Goal: Task Accomplishment & Management: Manage account settings

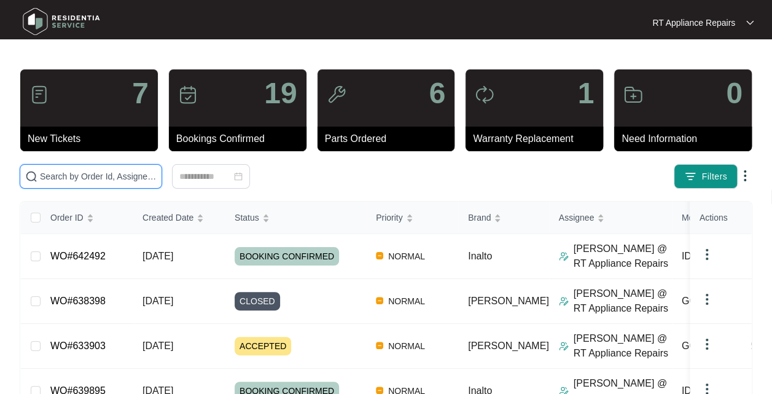
click at [97, 174] on input "text" at bounding box center [98, 177] width 117 height 14
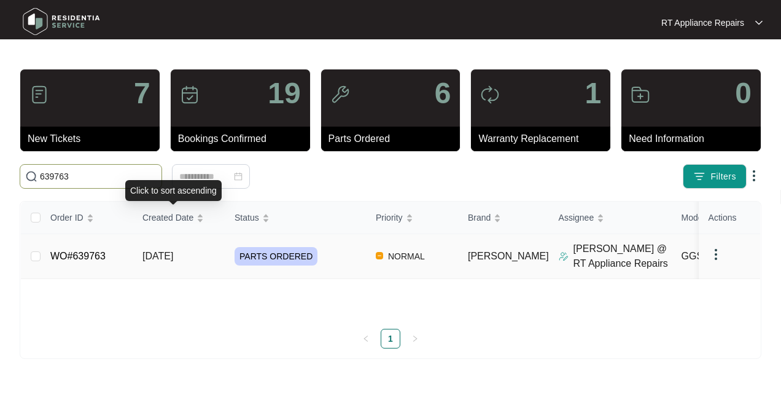
type input "639763"
click at [173, 251] on span "[DATE]" at bounding box center [157, 256] width 31 height 10
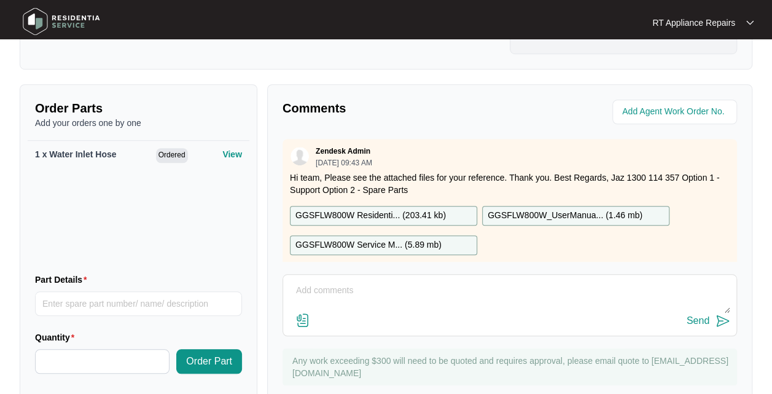
click at [690, 26] on p "RT Appliance Repairs" at bounding box center [693, 23] width 83 height 12
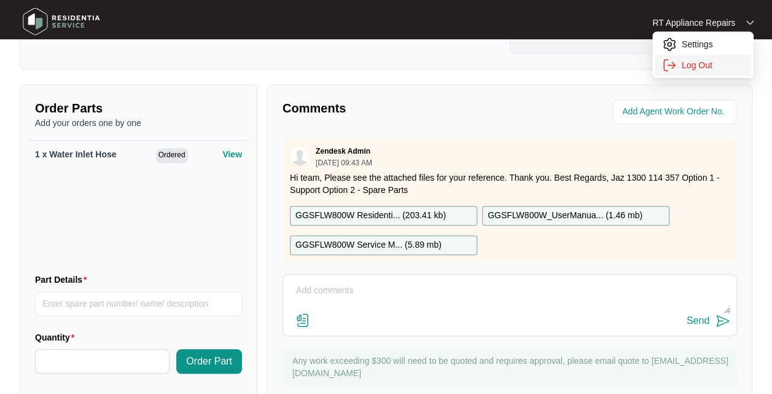
click at [701, 72] on li "Log Out" at bounding box center [703, 65] width 96 height 21
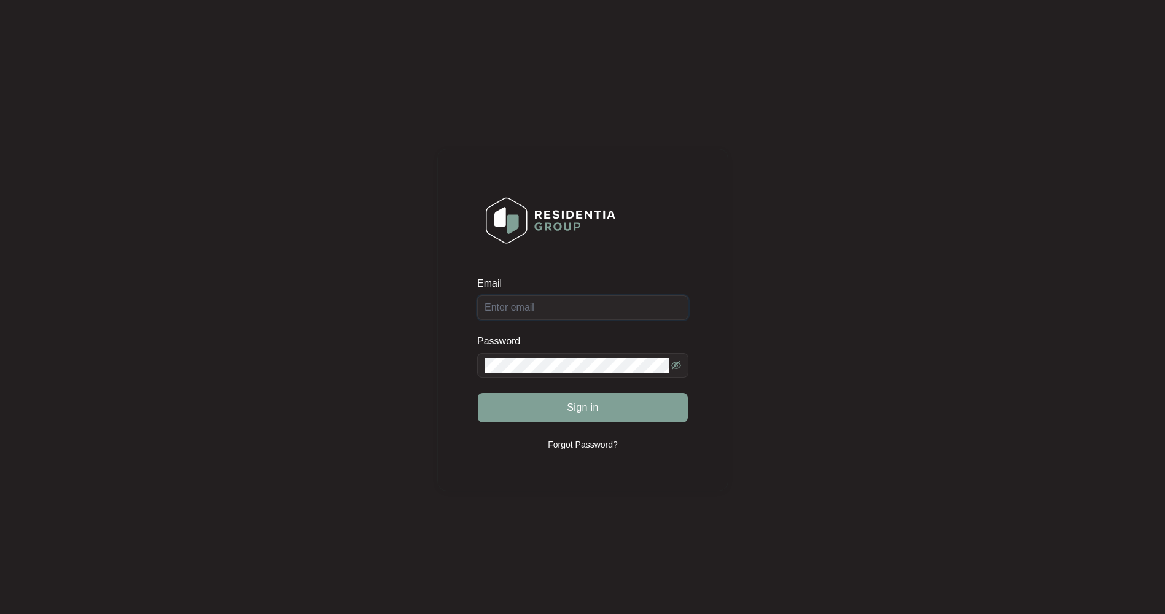
type input "[EMAIL_ADDRESS][DOMAIN_NAME]"
click at [592, 405] on span "Sign in" at bounding box center [583, 407] width 32 height 15
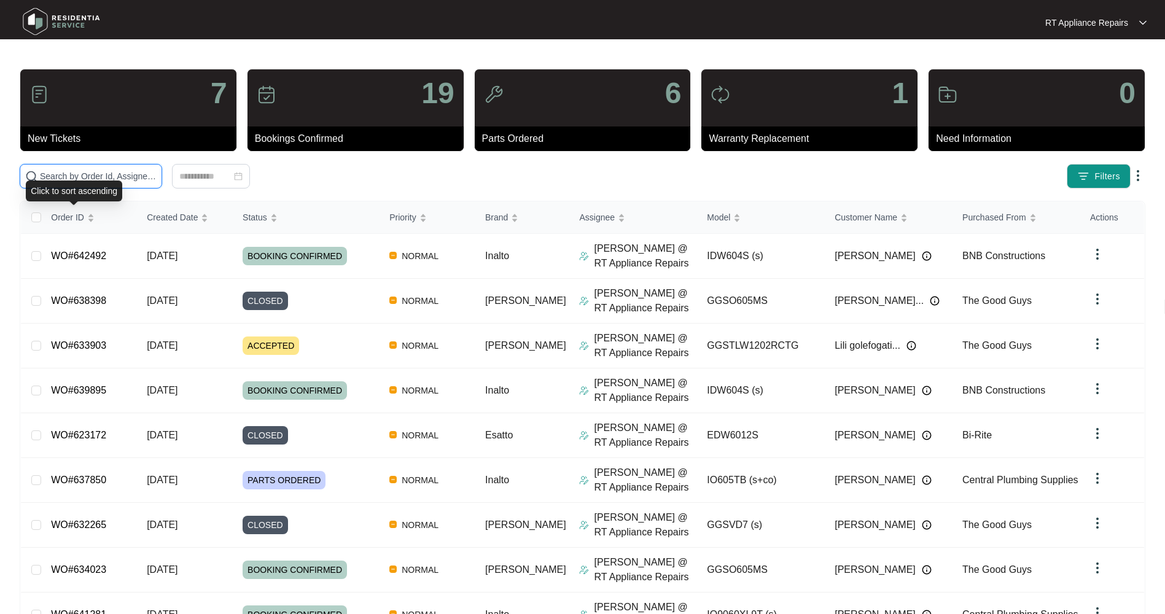
click at [103, 178] on input "text" at bounding box center [98, 177] width 117 height 14
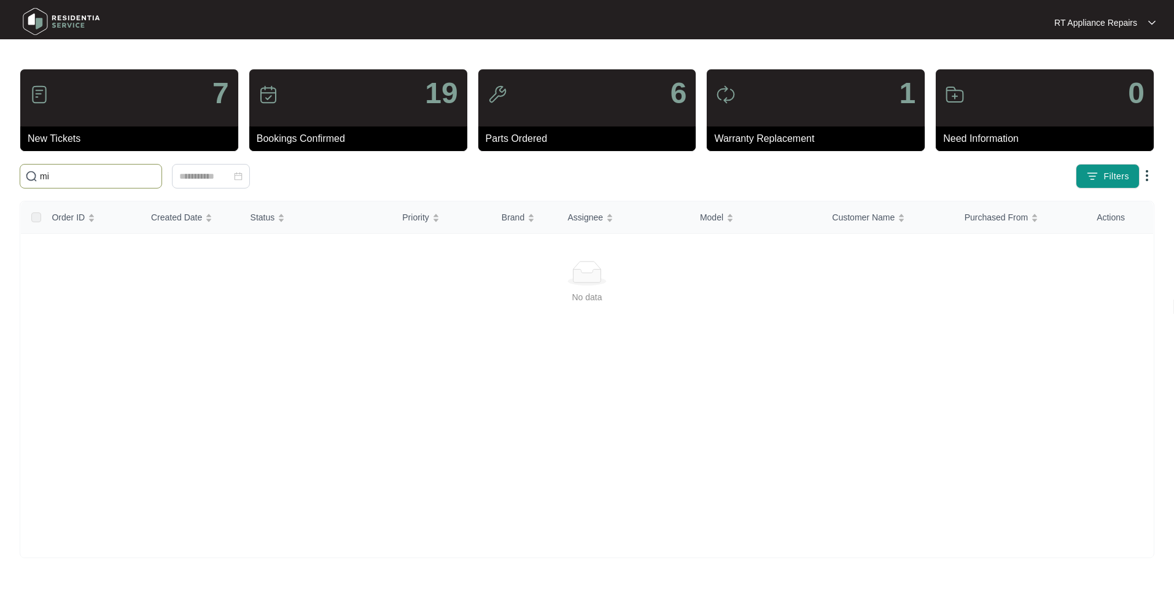
type input "m"
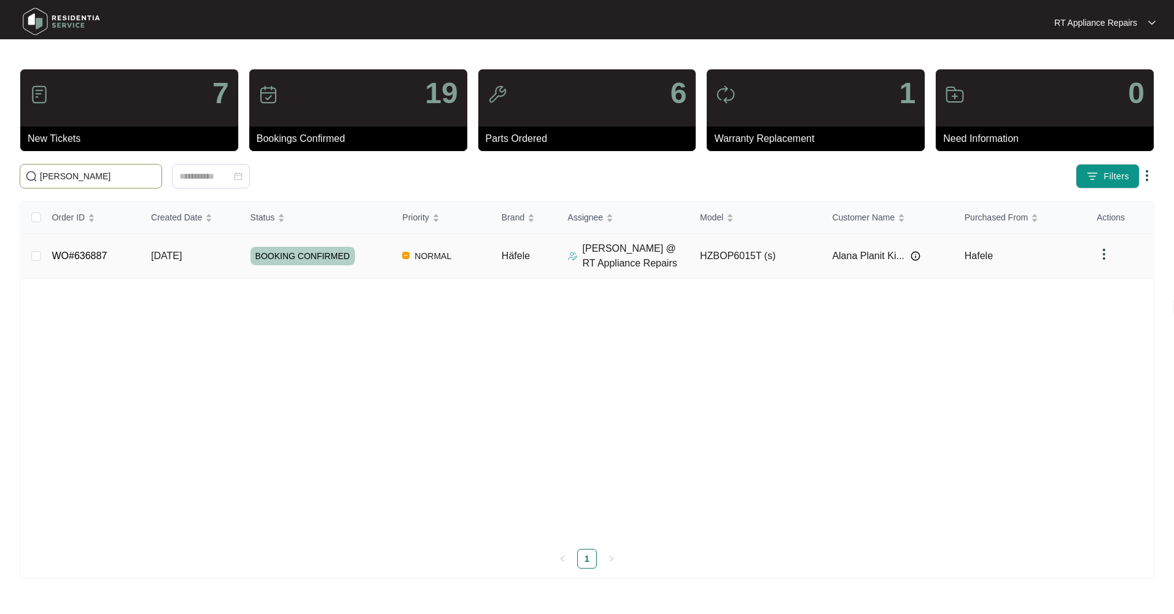
type input "alana"
click at [179, 259] on span "[DATE]" at bounding box center [166, 256] width 31 height 10
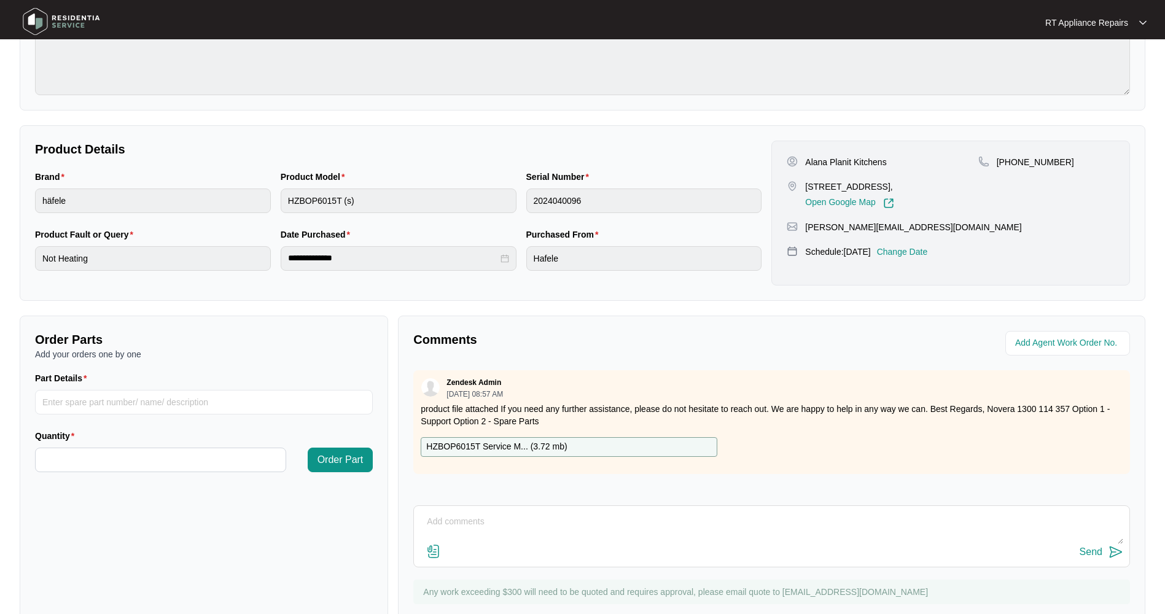
scroll to position [184, 0]
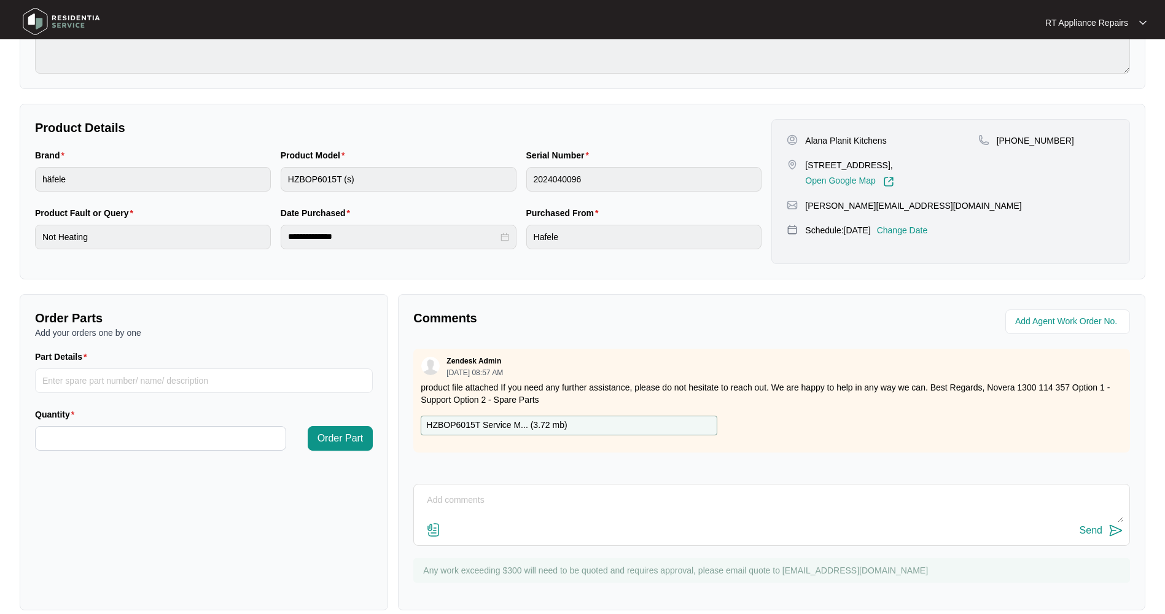
click at [484, 489] on div "Send" at bounding box center [771, 515] width 717 height 62
click at [485, 494] on textarea at bounding box center [771, 507] width 703 height 32
paste textarea "18/9/25 6:55 - 7:55 Found fan element down to earth and fan motor partially sei…"
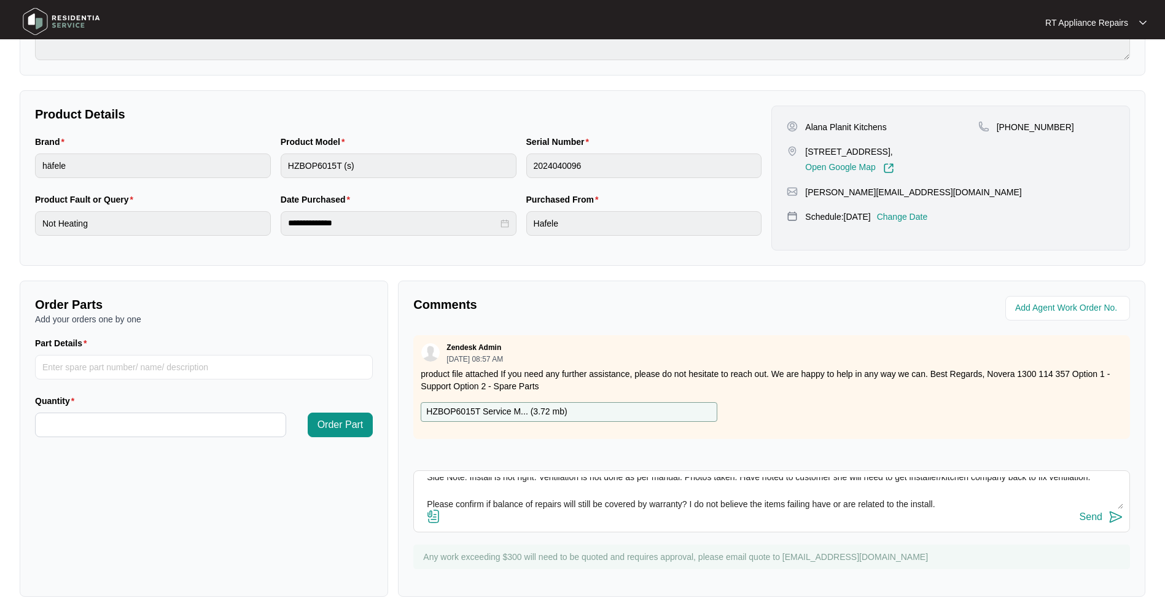
scroll to position [201, 0]
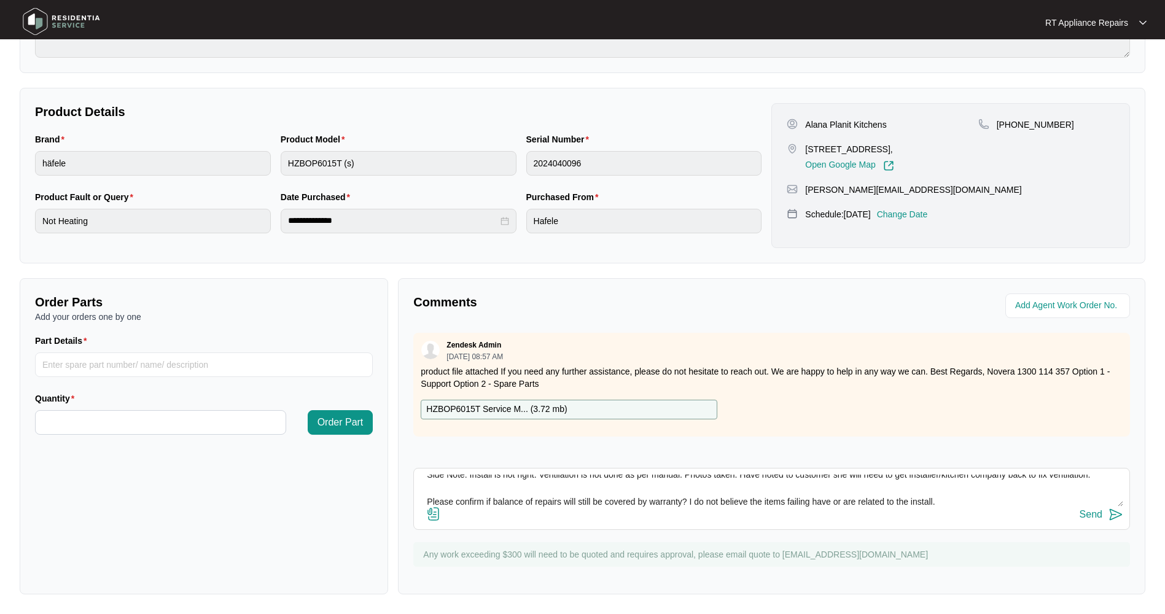
click at [968, 502] on textarea "18/9/25 6:55 - 7:55 Found fan element down to earth and fan motor partially sei…" at bounding box center [771, 491] width 703 height 32
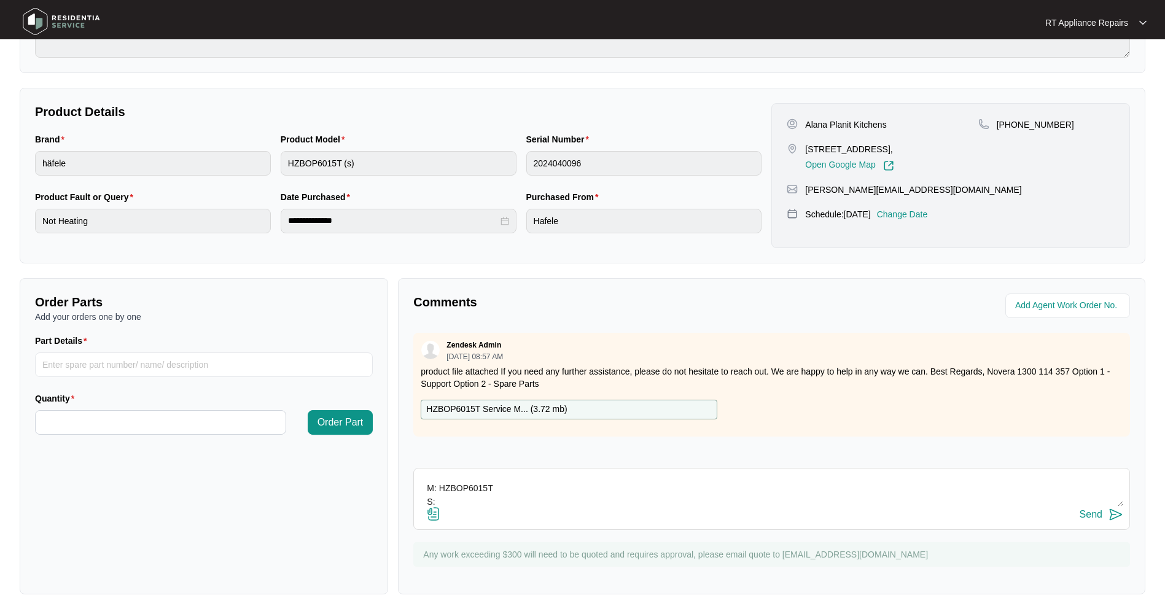
click at [448, 501] on textarea "18/9/25 6:55 - 7:55 Found fan element down to earth and fan motor partially sei…" at bounding box center [771, 491] width 703 height 32
type textarea "18/9/25 6:55 - 7:55 Found fan element down to earth and fan motor partially sei…"
click at [1115, 514] on img at bounding box center [1116, 514] width 15 height 15
click at [513, 410] on p "HZBOP6015T Service M... ( 3.72 mb )" at bounding box center [496, 410] width 141 height 14
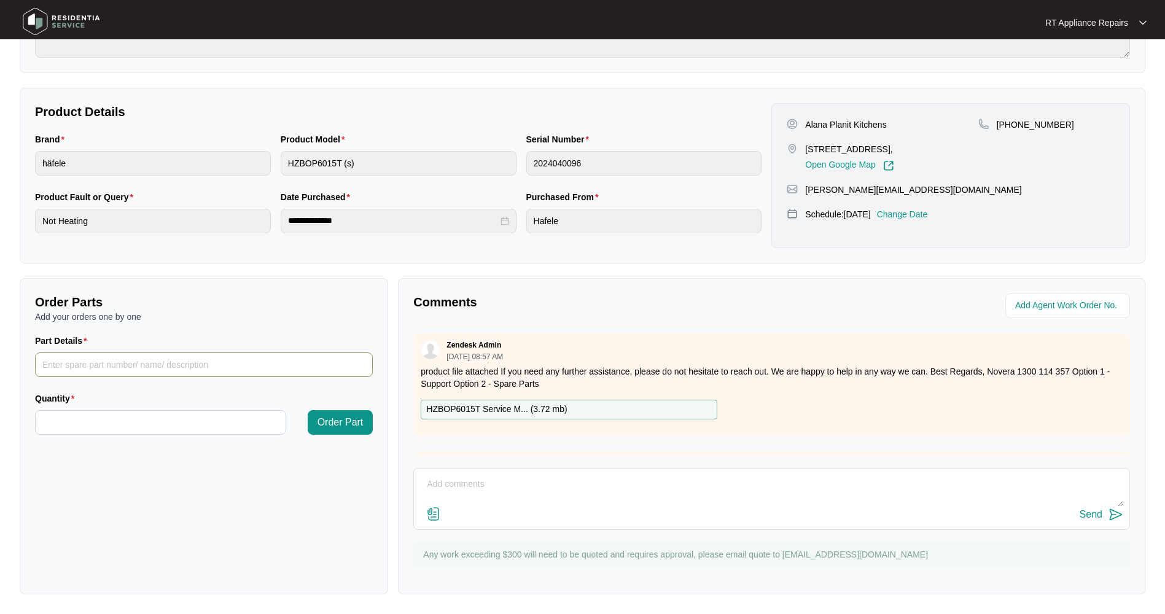
click at [63, 366] on input "Part Details" at bounding box center [204, 365] width 338 height 25
drag, startPoint x: 158, startPoint y: 368, endPoint x: 25, endPoint y: 367, distance: 133.9
click at [25, 367] on div "Order Parts Add your orders one by one Part Details 1 x Convection Fan Element …" at bounding box center [204, 436] width 368 height 316
type input "1 x Convection Fan Element"
click at [71, 421] on input "Quantity" at bounding box center [161, 422] width 250 height 23
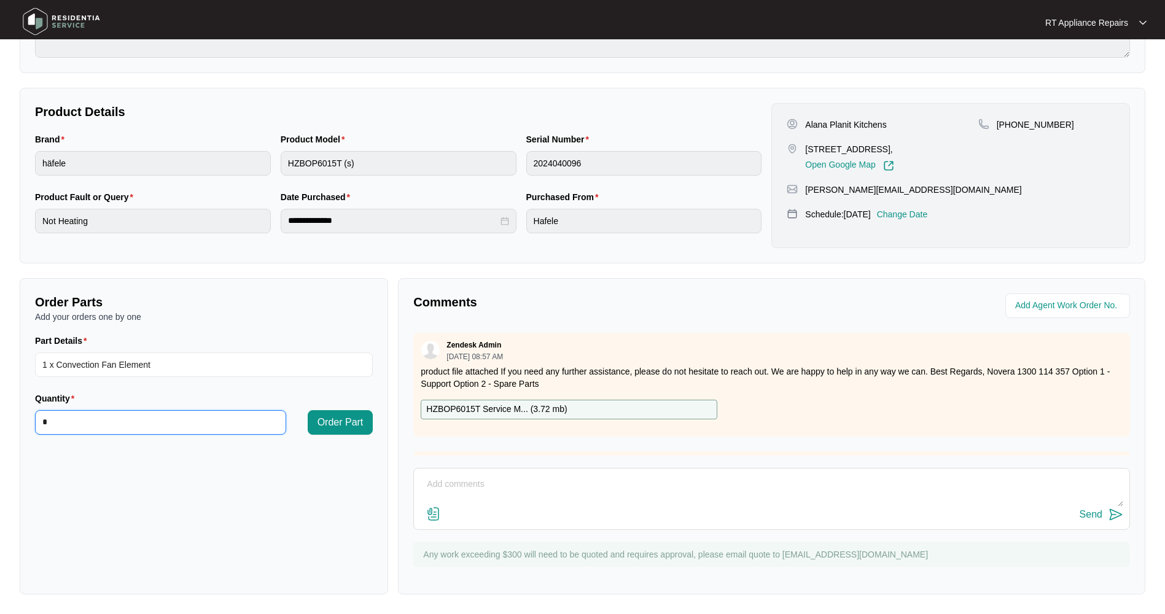
type input "*"
click at [324, 423] on span "Order Part" at bounding box center [341, 422] width 46 height 15
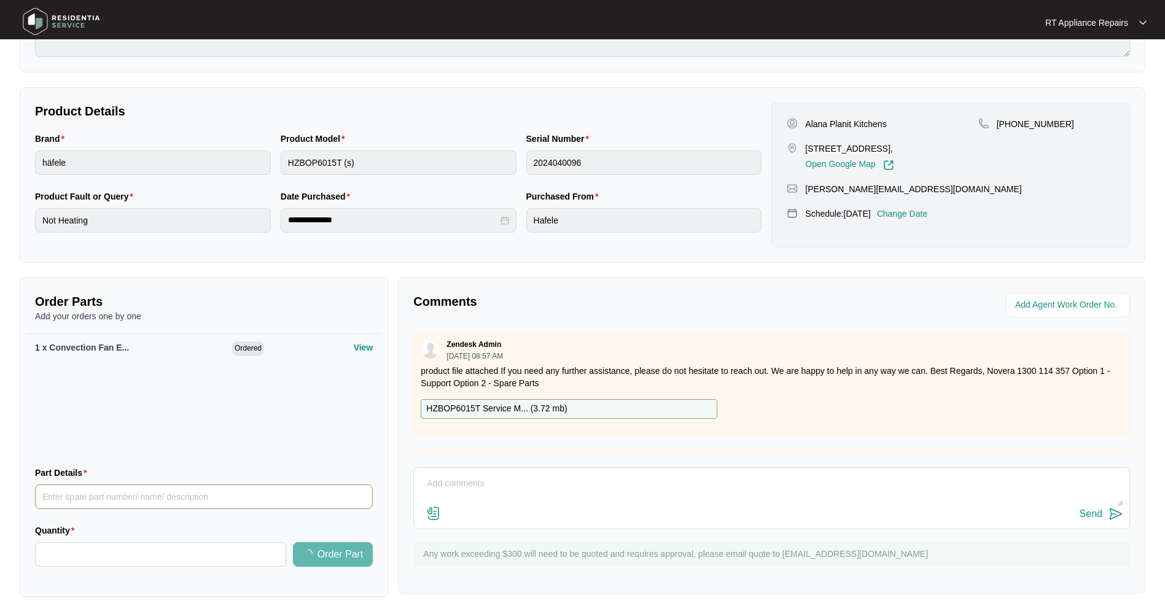
click at [82, 494] on input "Part Details" at bounding box center [204, 497] width 338 height 25
paste input "1 x Convection Fan Element"
drag, startPoint x: 117, startPoint y: 495, endPoint x: 166, endPoint y: 497, distance: 49.8
click at [168, 497] on input "1 x Convection Fan Element" at bounding box center [204, 497] width 338 height 25
type input "1 x Convection Fan Motor"
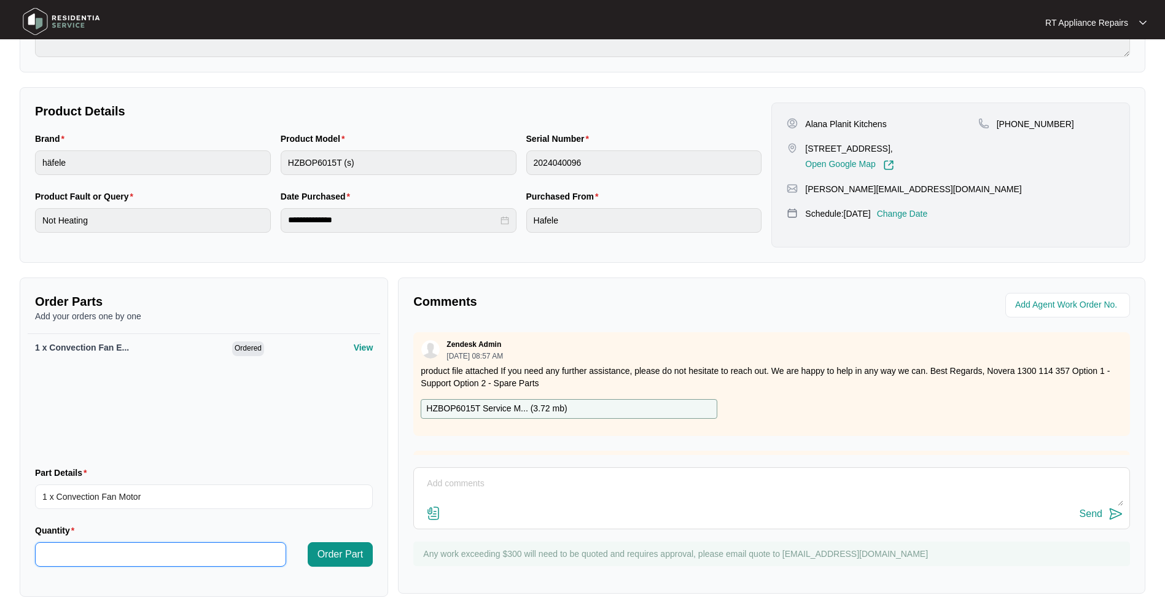
click at [104, 554] on input "Quantity" at bounding box center [161, 554] width 250 height 23
type input "*"
click at [364, 551] on button "Order Part" at bounding box center [341, 554] width 66 height 25
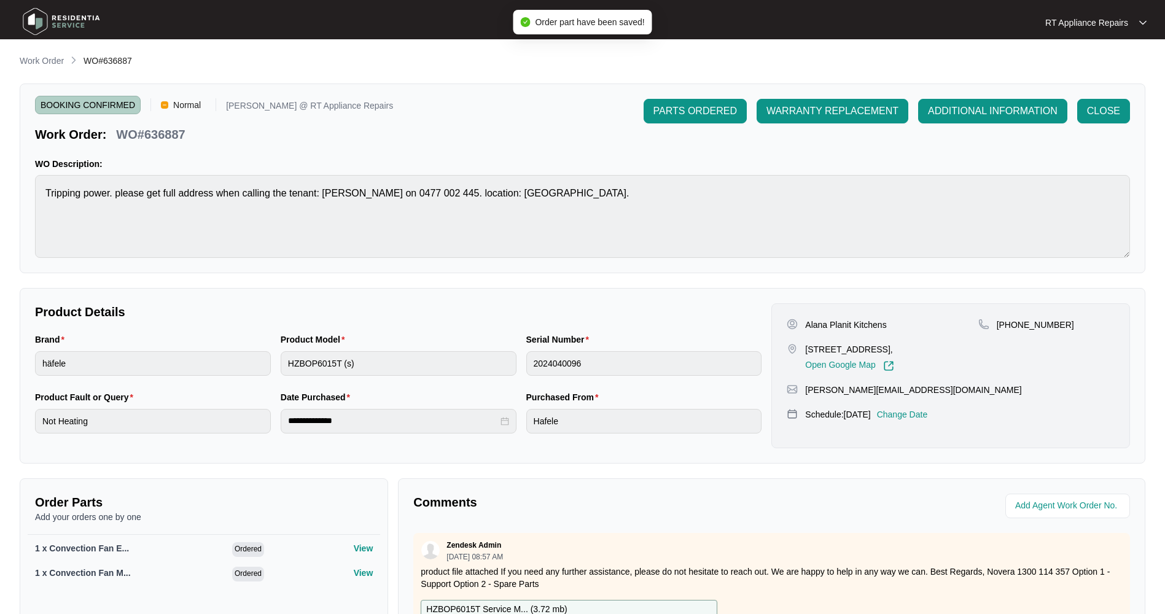
click at [696, 106] on span "PARTS ORDERED" at bounding box center [695, 111] width 84 height 15
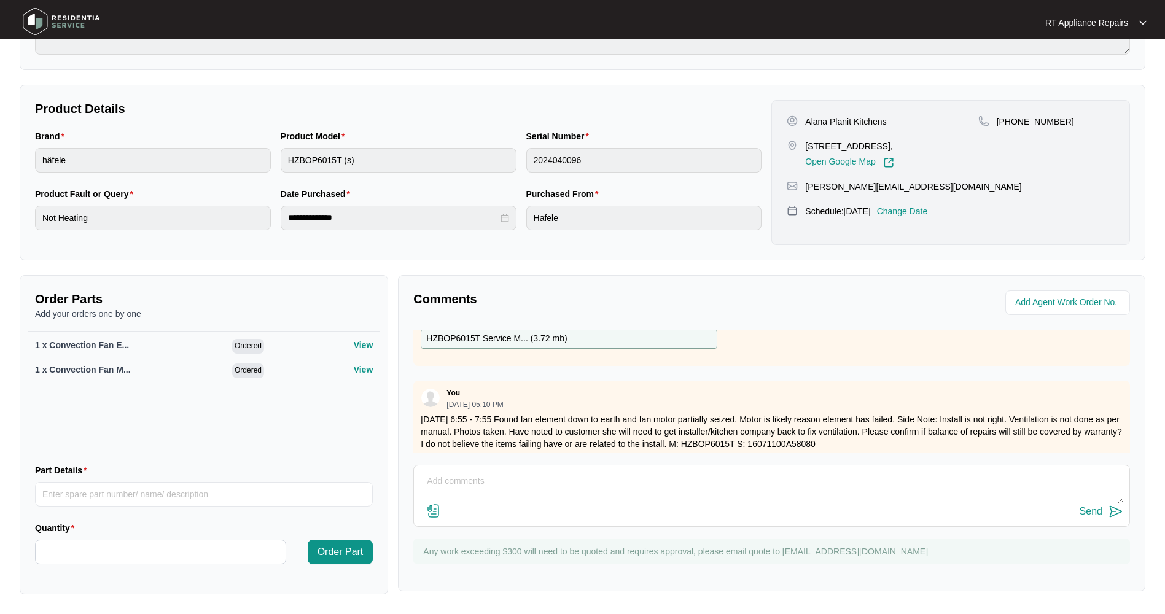
scroll to position [82, 0]
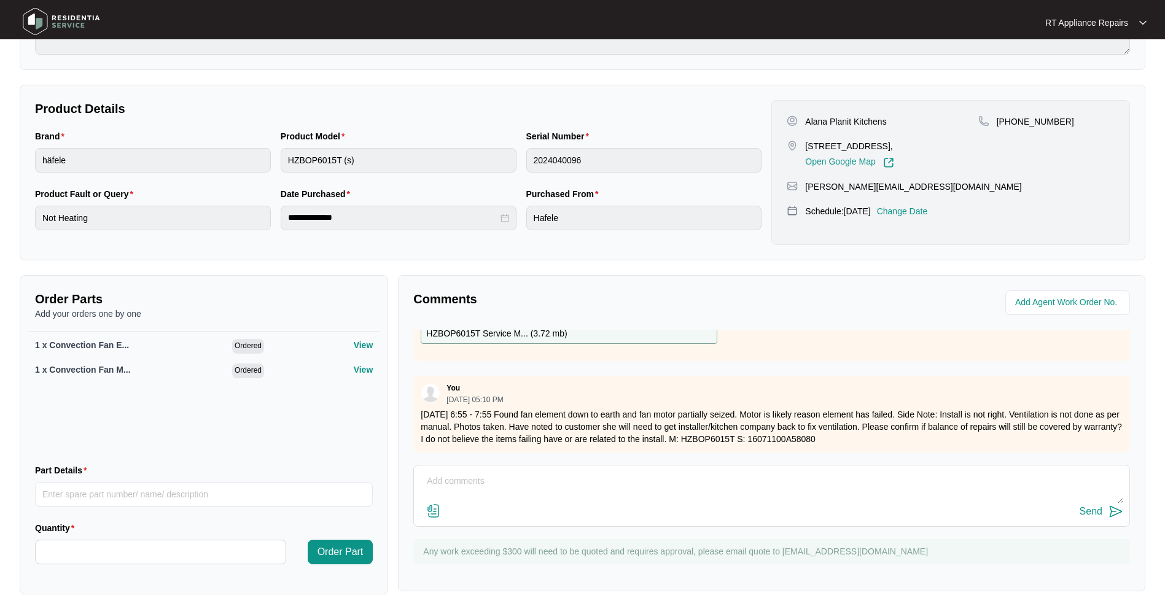
click at [559, 478] on textarea at bounding box center [771, 488] width 703 height 32
type textarea "A"
click at [437, 474] on textarea at bounding box center [771, 488] width 703 height 32
paste textarea "Mike Hamlin Maree Hamlin 41 Glenrock Pde North Lakes QLD 4509 0477 002 445 mare…"
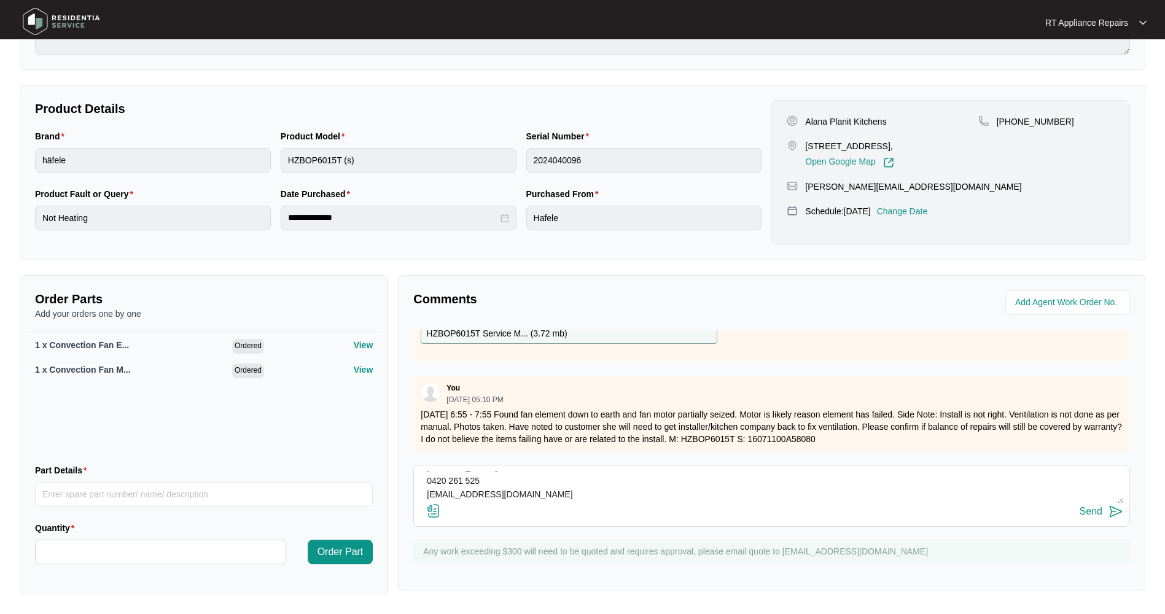
type textarea "Mike Hamlin Maree Hamlin 41 Glenrock Pde North Lakes QLD 4509 0477 002 445 mare…"
click at [1118, 515] on img at bounding box center [1116, 511] width 15 height 15
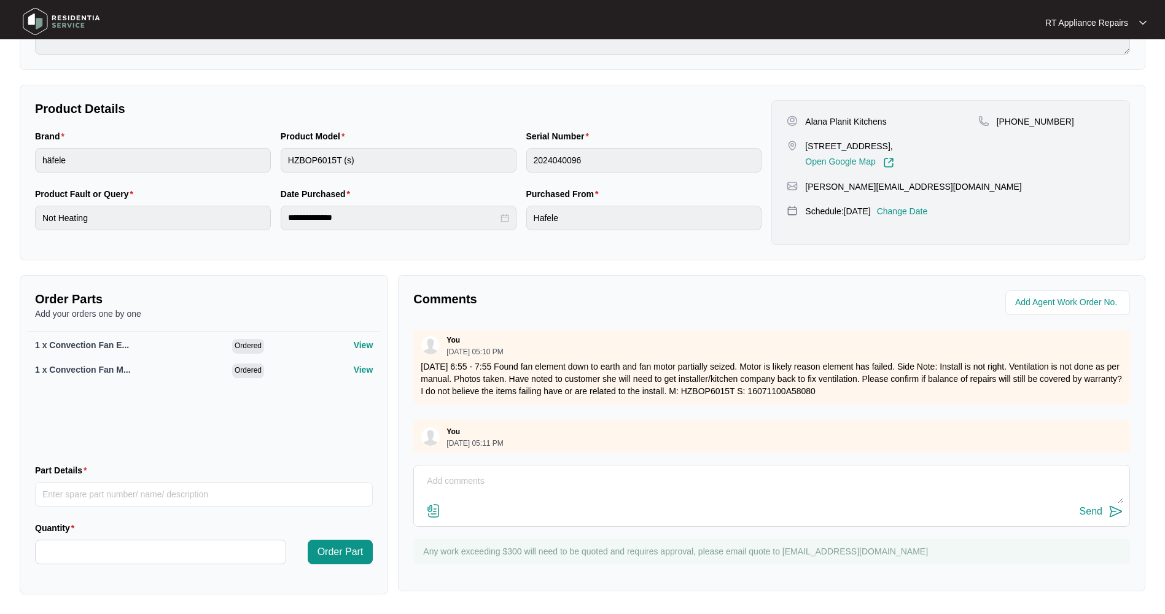
scroll to position [149, 0]
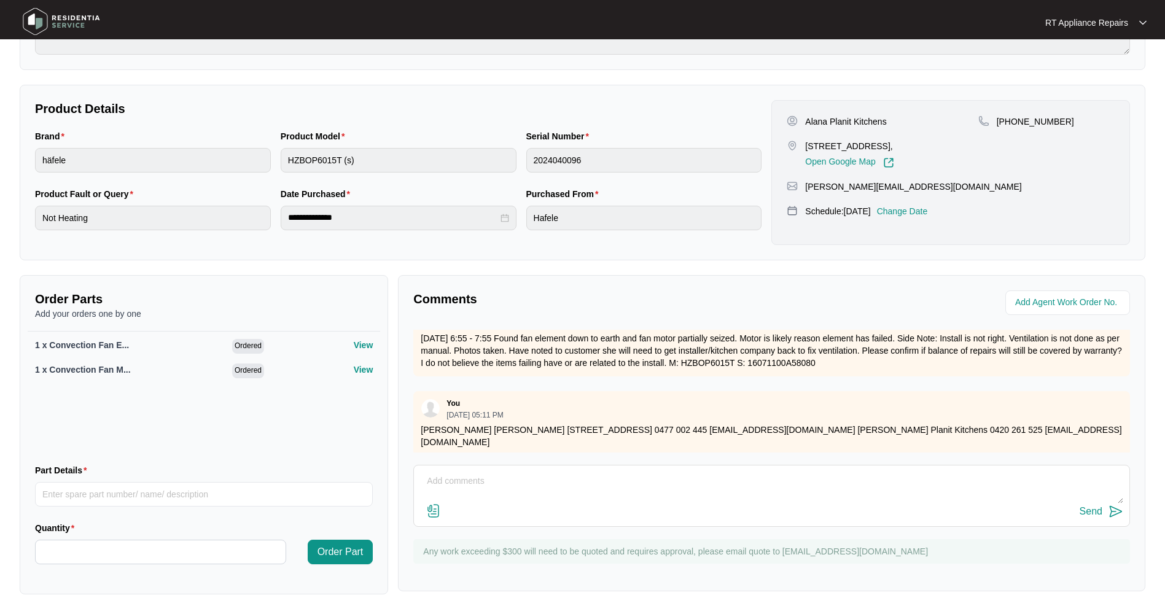
click at [435, 515] on img at bounding box center [433, 511] width 15 height 15
click at [0, 0] on input "file" at bounding box center [0, 0] width 0 height 0
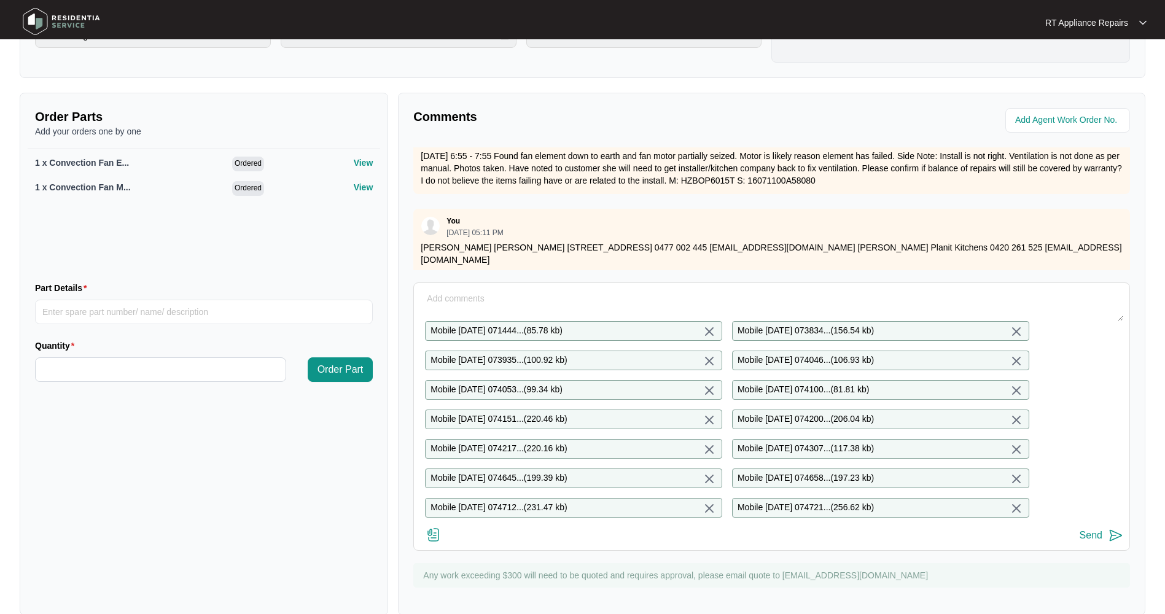
scroll to position [388, 0]
click at [477, 291] on textarea at bounding box center [771, 303] width 703 height 32
type textarea "Photos"
click at [1115, 541] on img at bounding box center [1116, 533] width 15 height 15
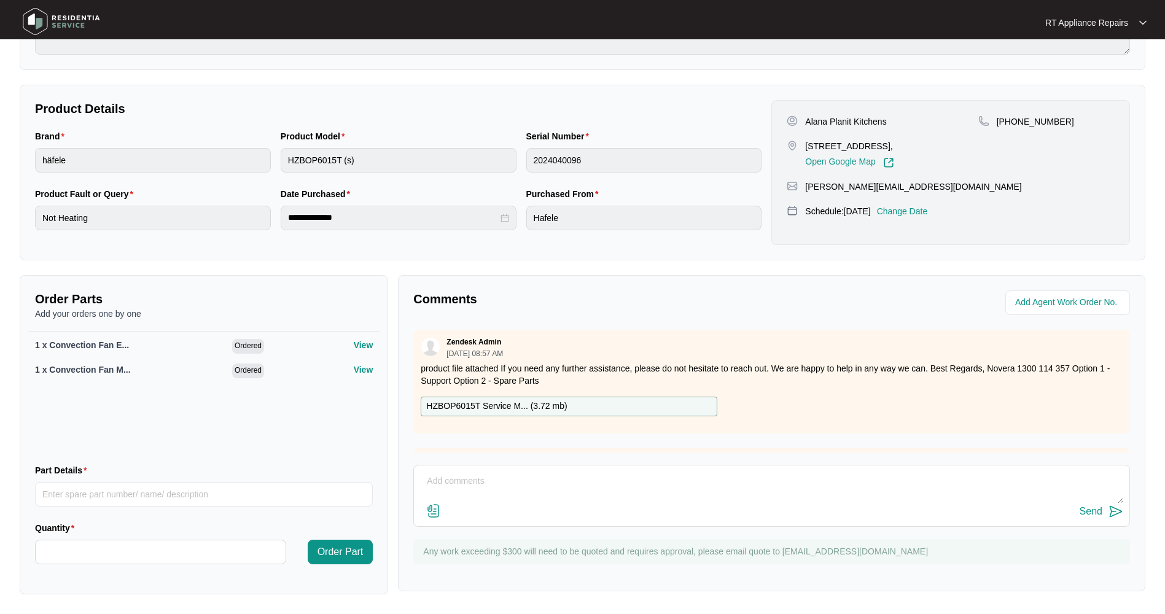
scroll to position [0, 0]
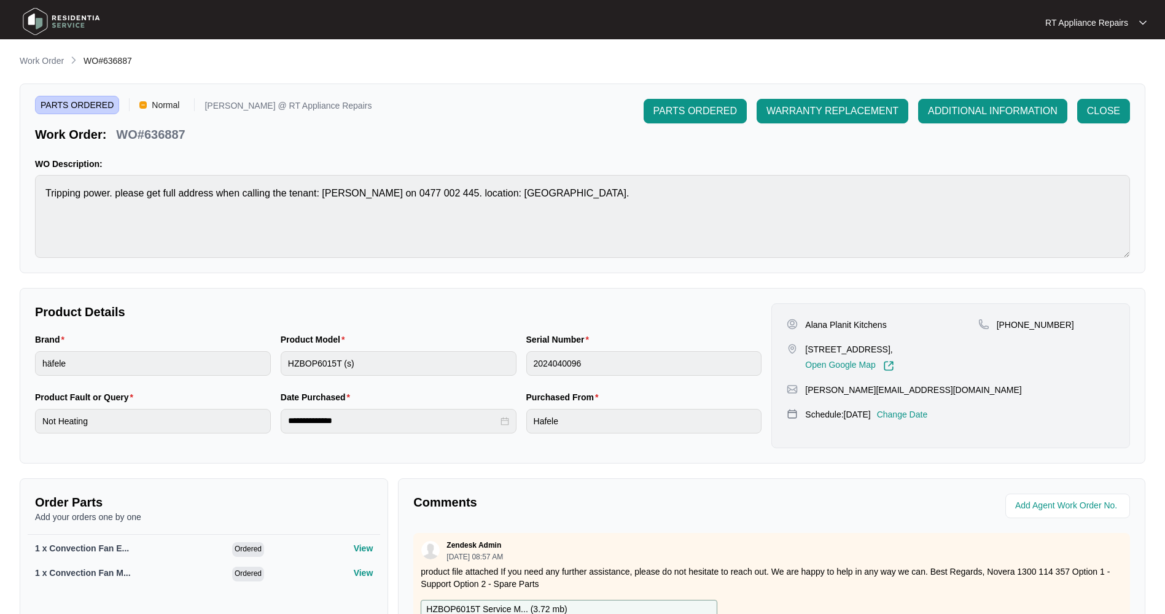
click at [1099, 26] on p "RT Appliance Repairs" at bounding box center [1086, 23] width 83 height 12
click at [1101, 66] on p "Log Out" at bounding box center [1106, 65] width 62 height 12
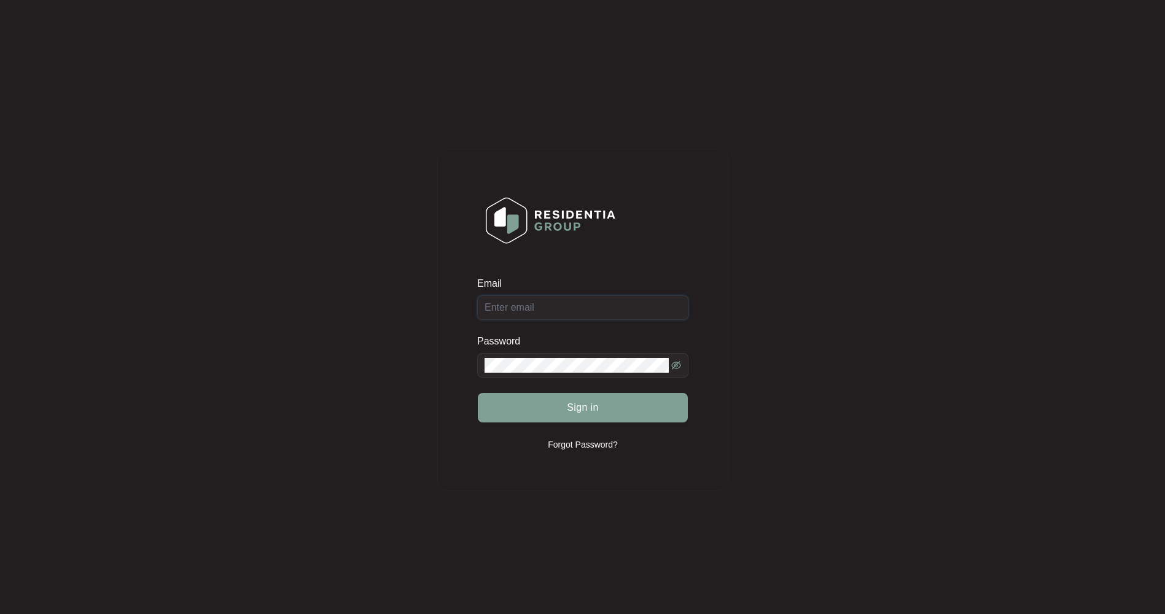
type input "[EMAIL_ADDRESS][DOMAIN_NAME]"
click at [591, 408] on div "Sign in" at bounding box center [582, 407] width 211 height 31
click at [587, 407] on span "Sign in" at bounding box center [583, 407] width 32 height 15
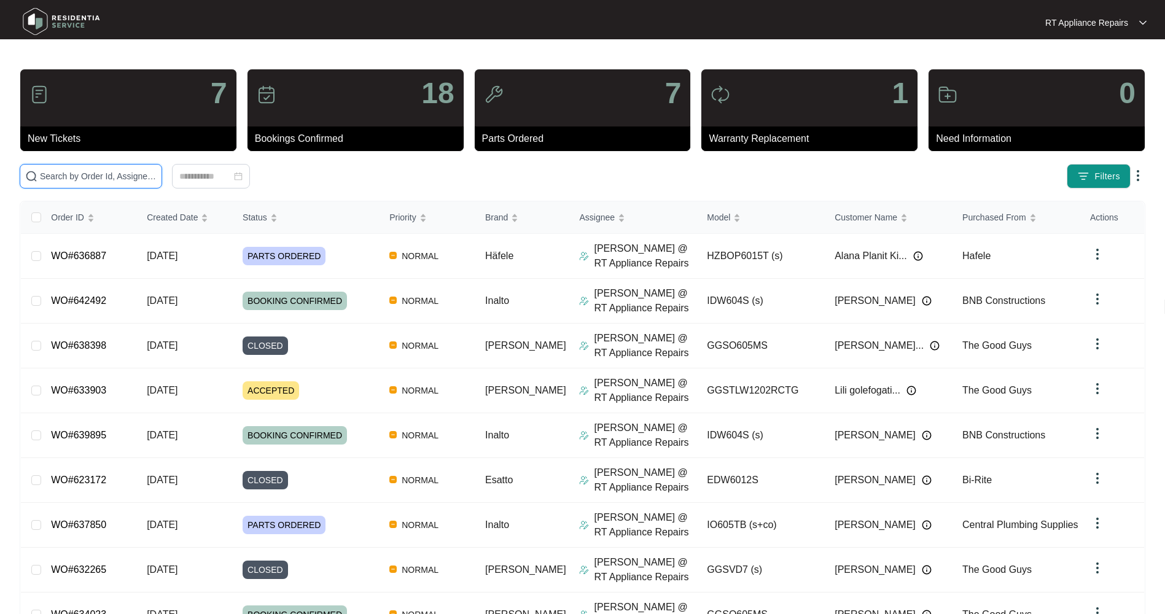
click at [137, 178] on input "text" at bounding box center [98, 177] width 117 height 14
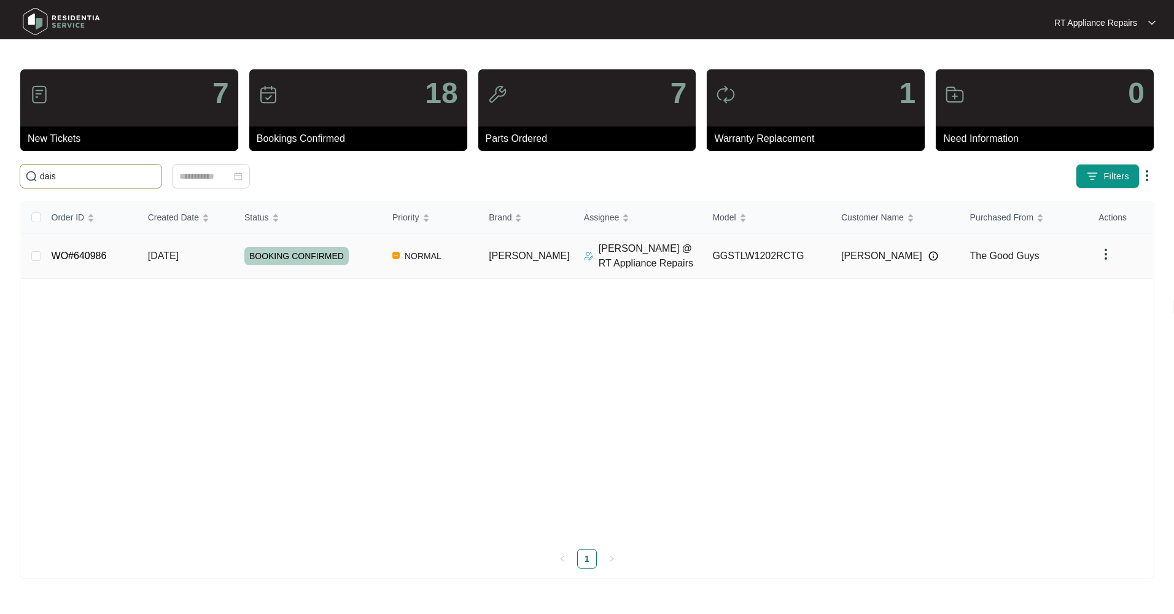
type input "dais"
click at [167, 252] on span "[DATE]" at bounding box center [163, 256] width 31 height 10
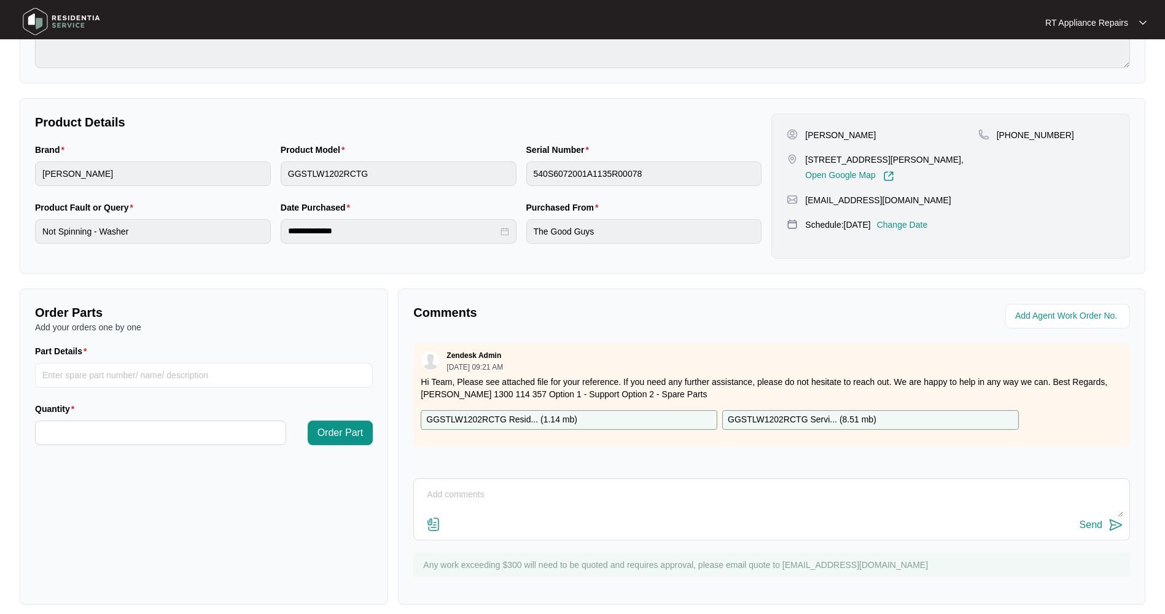
scroll to position [201, 0]
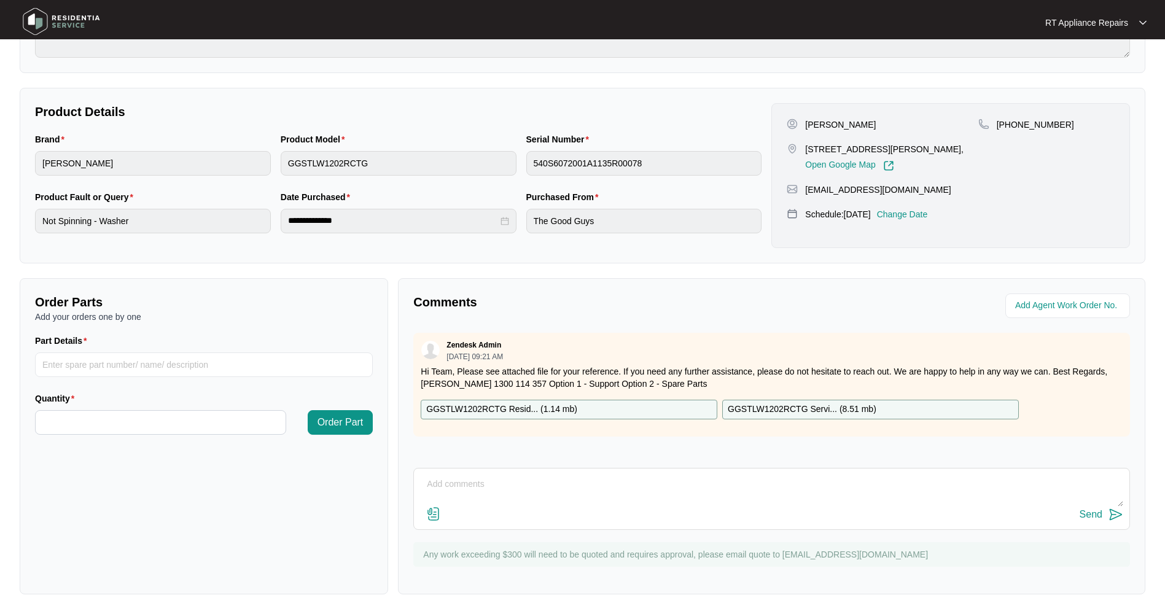
click at [642, 489] on textarea at bounding box center [771, 491] width 703 height 32
paste textarea "[DATE] 13:05 - 13:40 Removed hair clip from drain pump. Tested all ok. Photos t…"
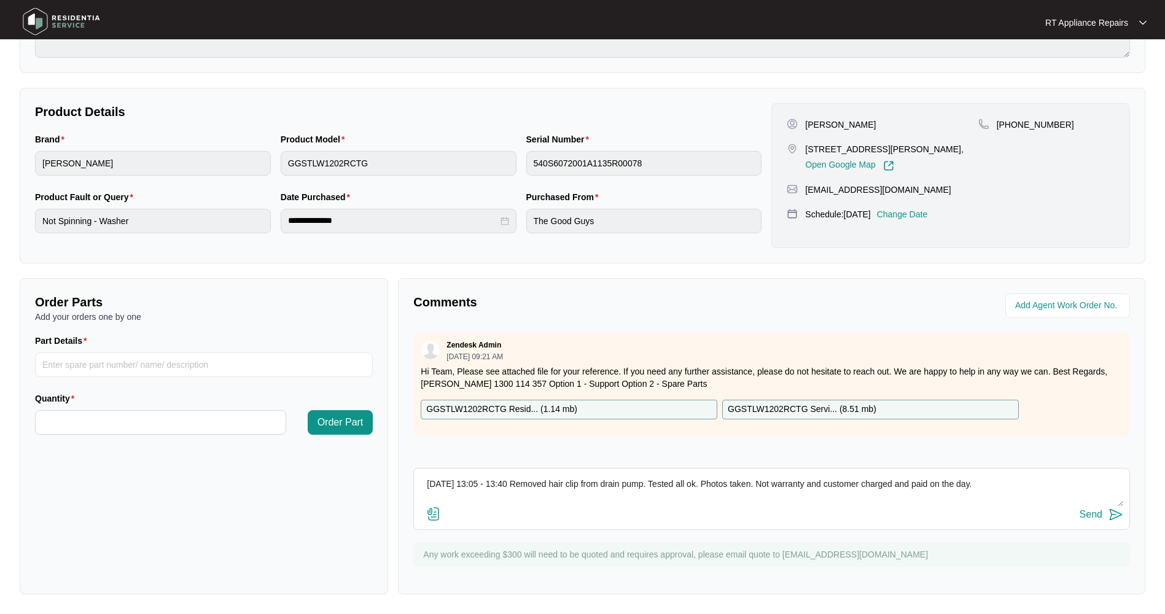
type textarea "[DATE] 13:05 - 13:40 Removed hair clip from drain pump. Tested all ok. Photos t…"
click at [1118, 515] on img at bounding box center [1116, 514] width 15 height 15
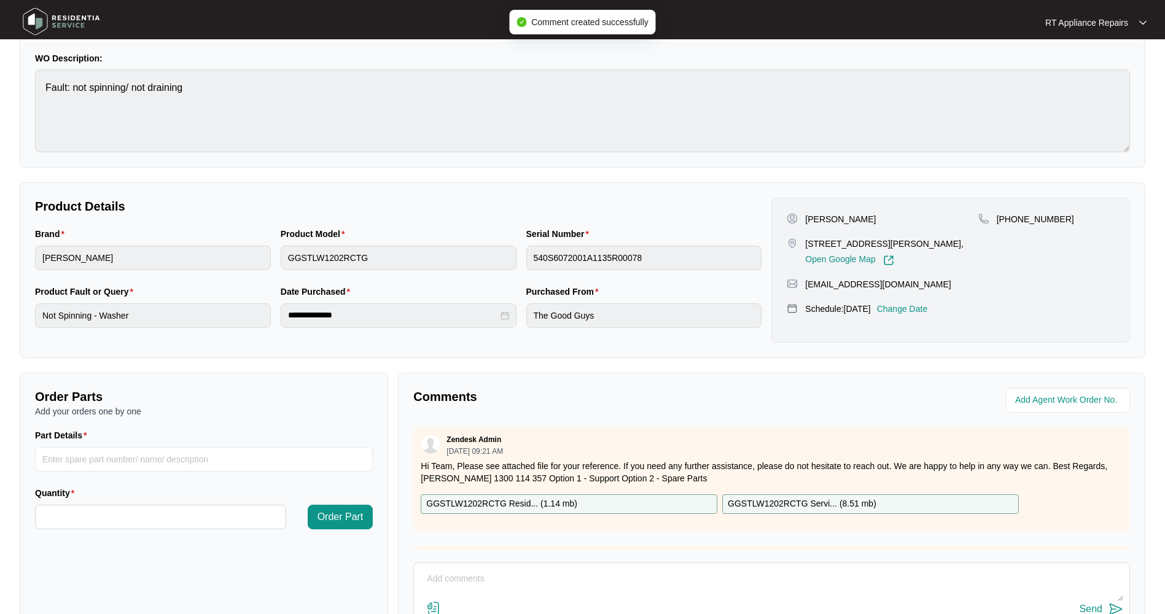
scroll to position [0, 0]
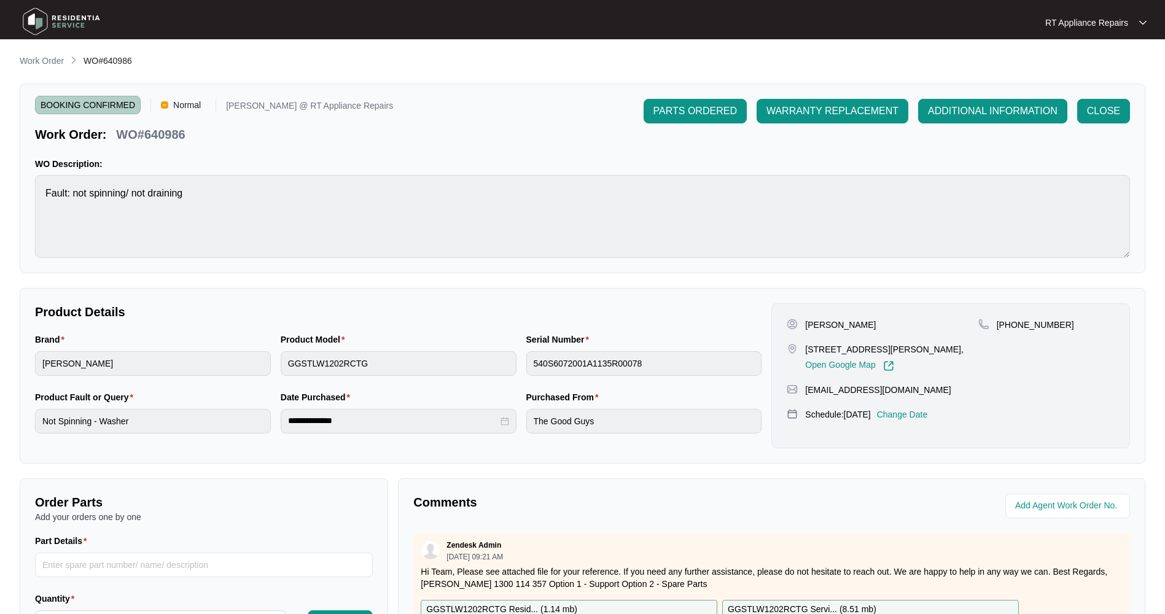
click at [1112, 114] on span "CLOSE" at bounding box center [1103, 111] width 33 height 15
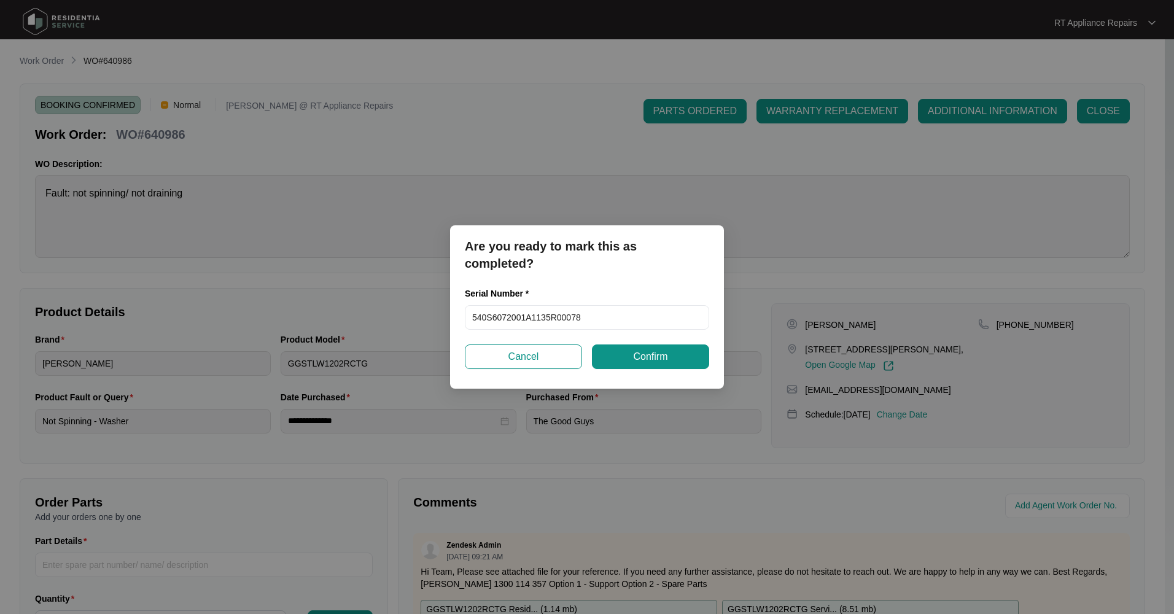
click at [642, 356] on span "Confirm" at bounding box center [650, 356] width 34 height 15
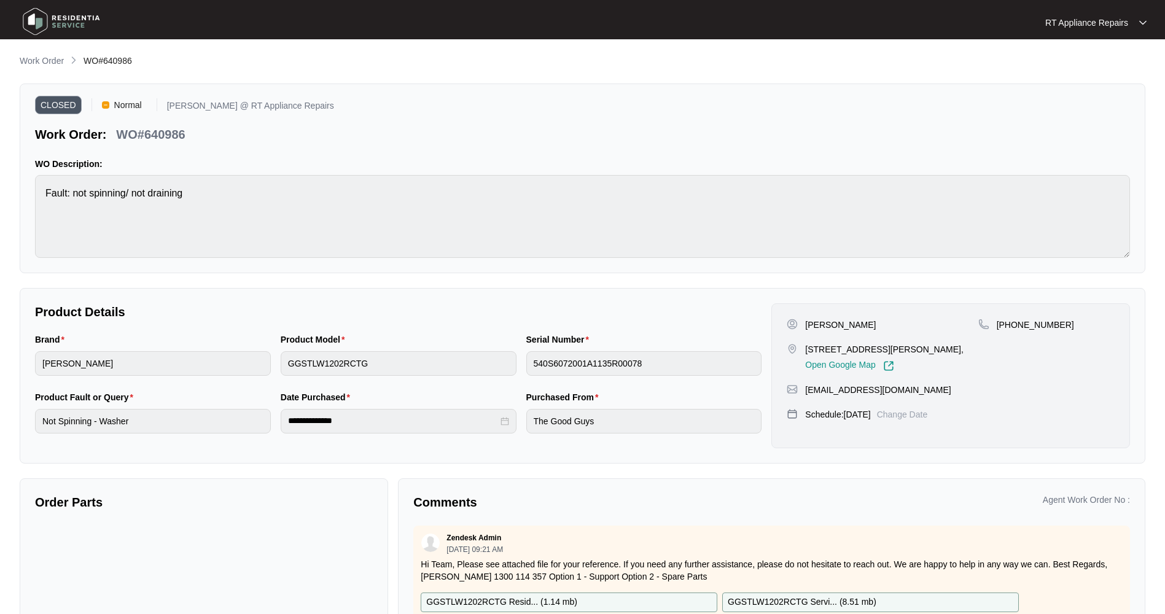
click at [1112, 20] on p "RT Appliance Repairs" at bounding box center [1086, 23] width 83 height 12
click at [1098, 61] on p "Log Out" at bounding box center [1106, 65] width 62 height 12
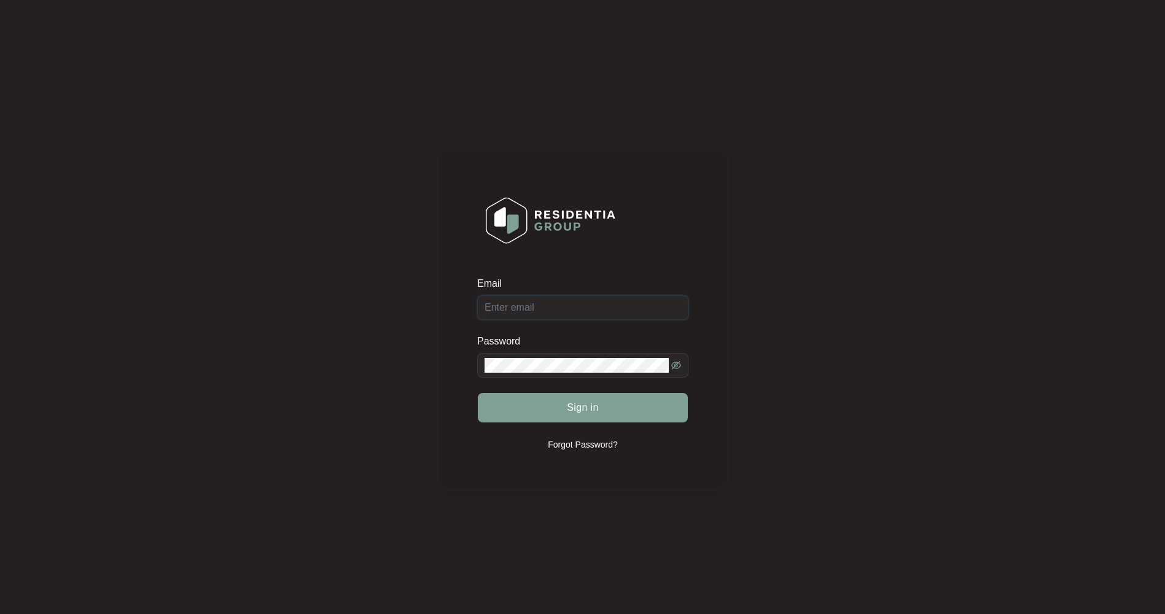
type input "[EMAIL_ADDRESS][DOMAIN_NAME]"
click at [576, 406] on span "Sign in" at bounding box center [583, 407] width 32 height 15
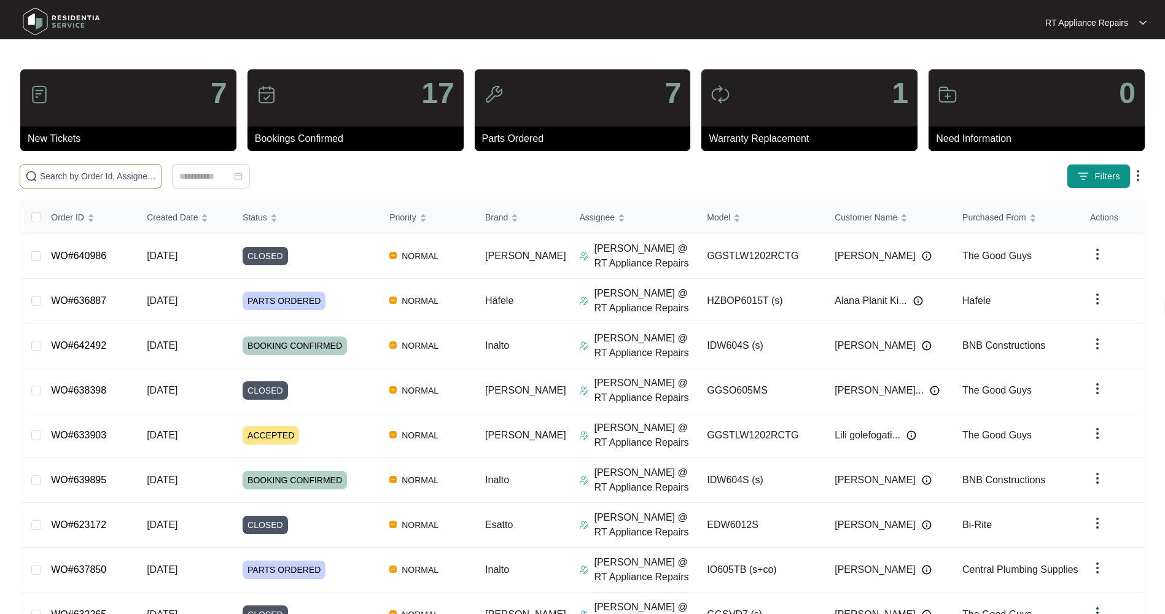
click at [119, 181] on input "text" at bounding box center [98, 177] width 117 height 14
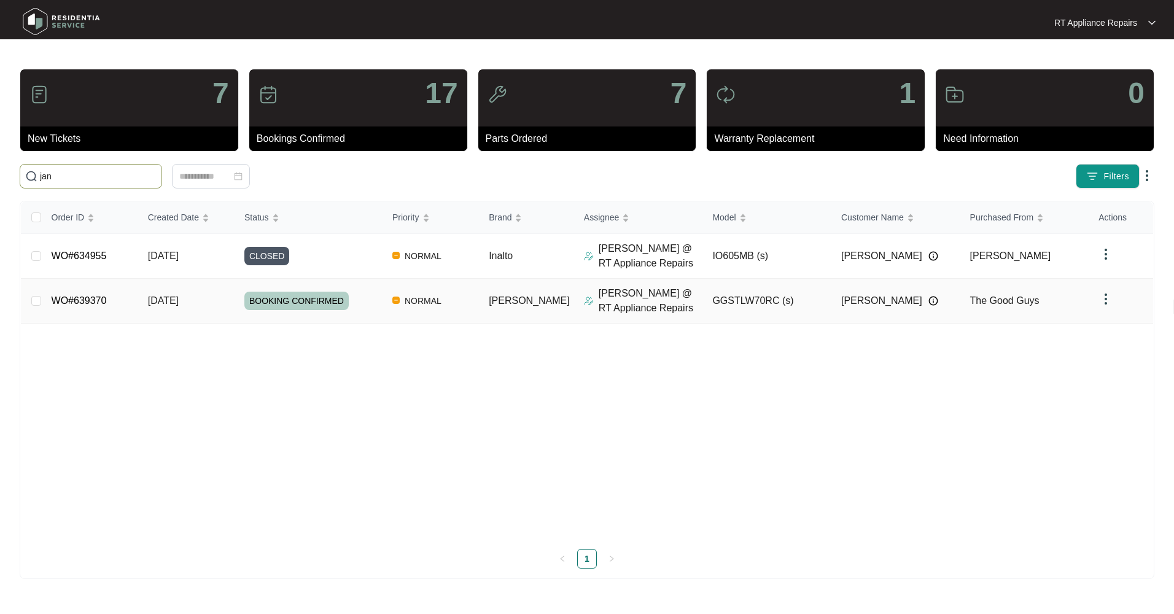
type input "jan"
click at [173, 303] on span "[DATE]" at bounding box center [163, 300] width 31 height 10
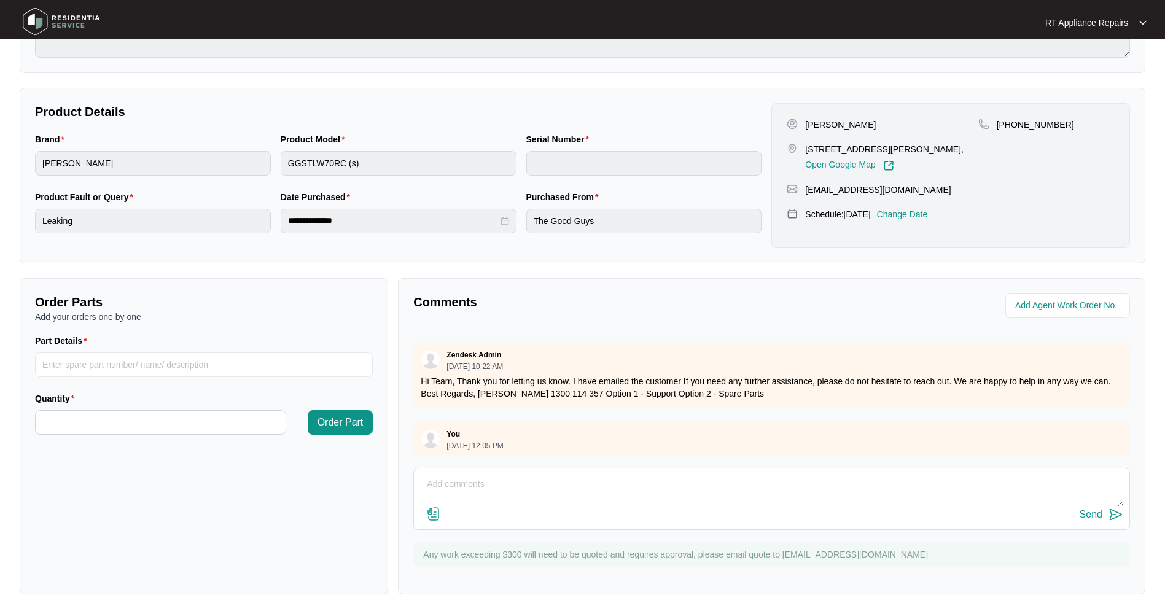
scroll to position [233, 0]
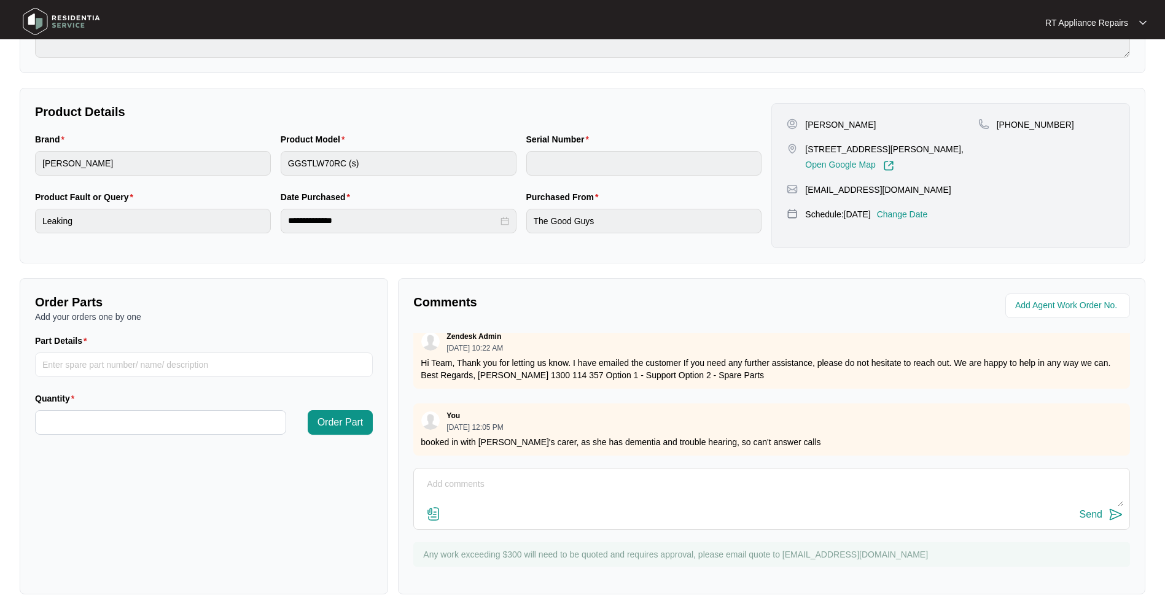
click at [509, 484] on textarea at bounding box center [771, 491] width 703 height 32
paste textarea "18/9/25 15:50 - 16:30 Tested in cycle to ensure fill, wash, drain and spin. Uni…"
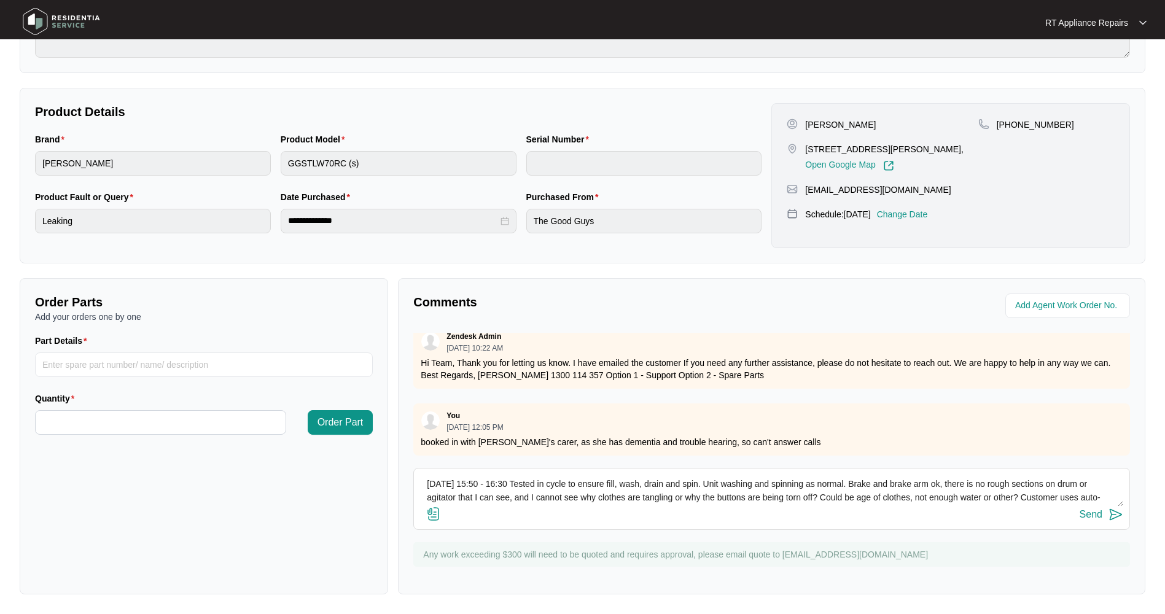
scroll to position [23, 0]
type textarea "18/9/25 15:50 - 16:30 Tested in cycle to ensure fill, wash, drain and spin. Uni…"
click at [1110, 514] on img at bounding box center [1116, 514] width 15 height 15
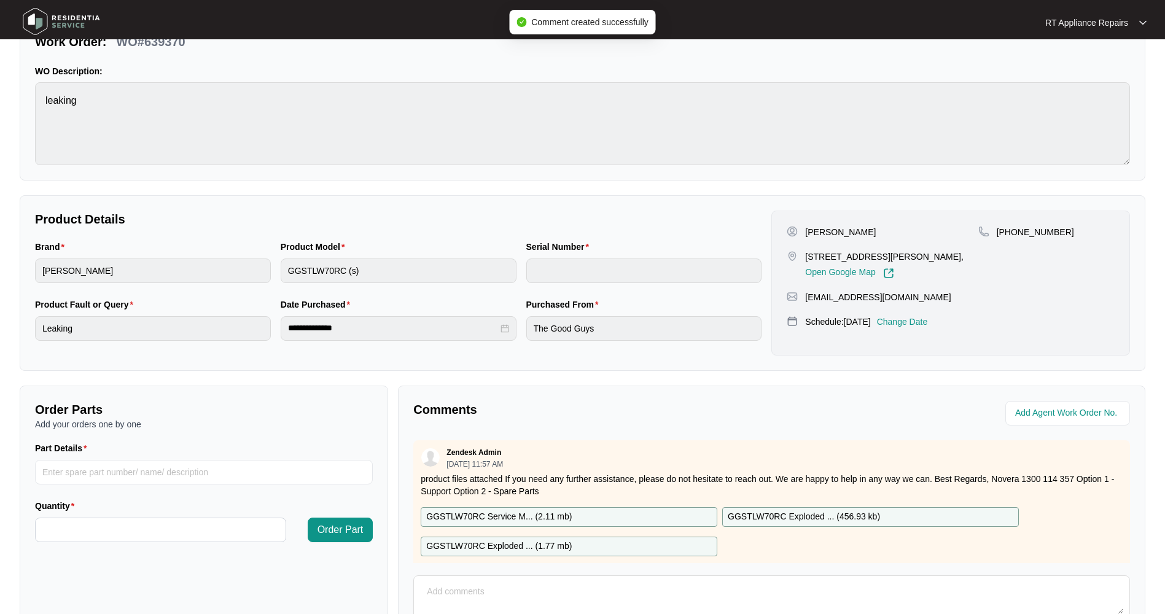
scroll to position [0, 0]
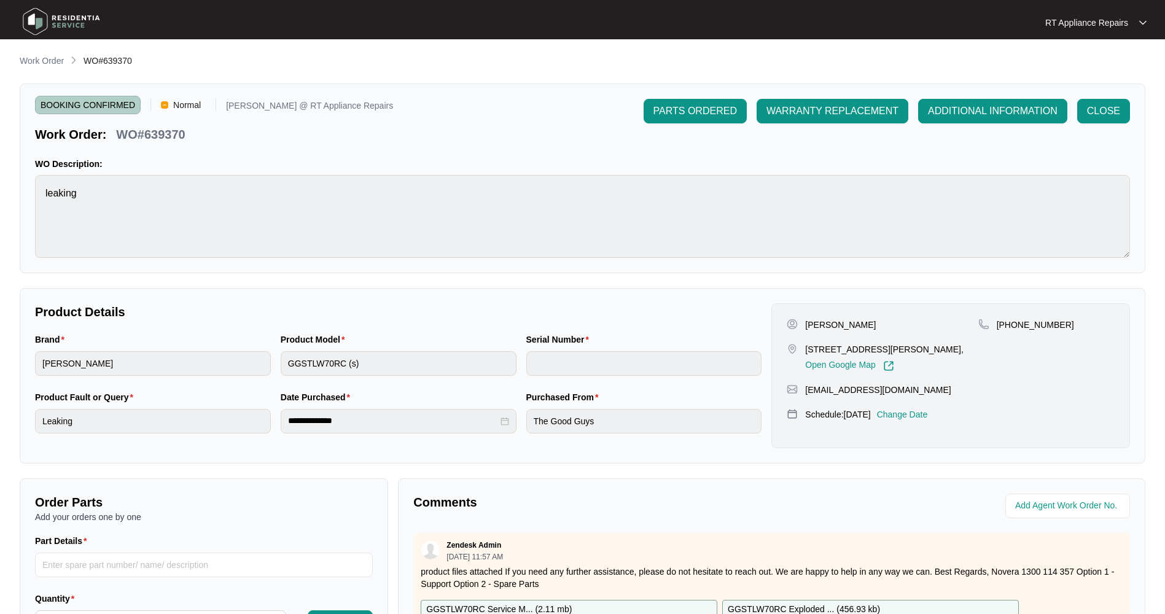
click at [980, 115] on span "ADDITIONAL INFORMATION" at bounding box center [993, 111] width 130 height 15
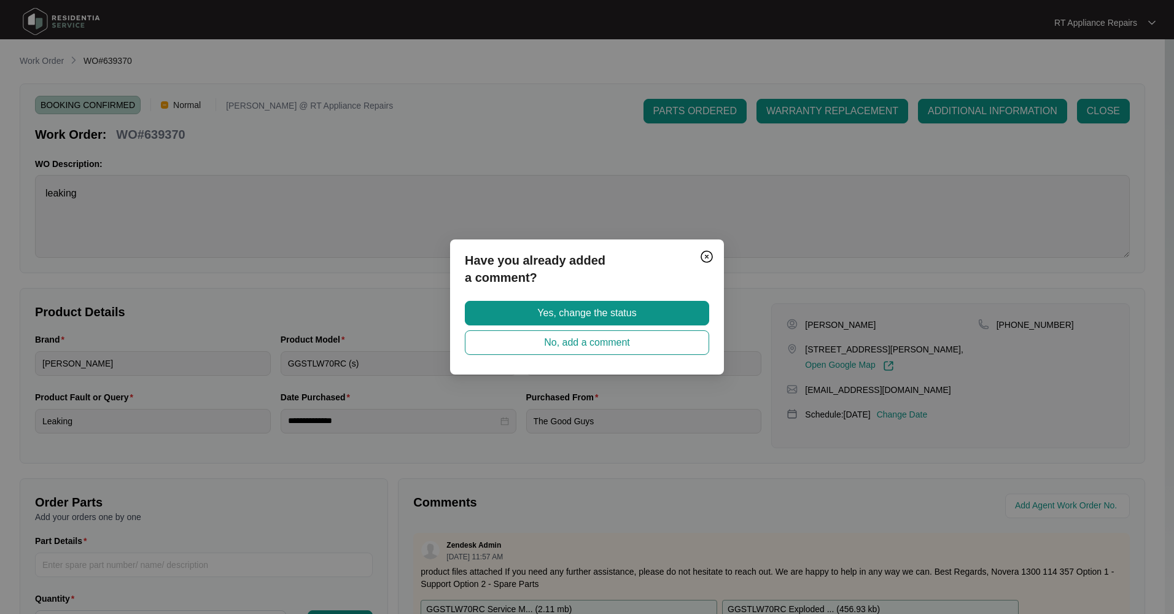
drag, startPoint x: 569, startPoint y: 313, endPoint x: 582, endPoint y: 313, distance: 12.9
click at [571, 313] on span "Yes, change the status" at bounding box center [586, 313] width 99 height 15
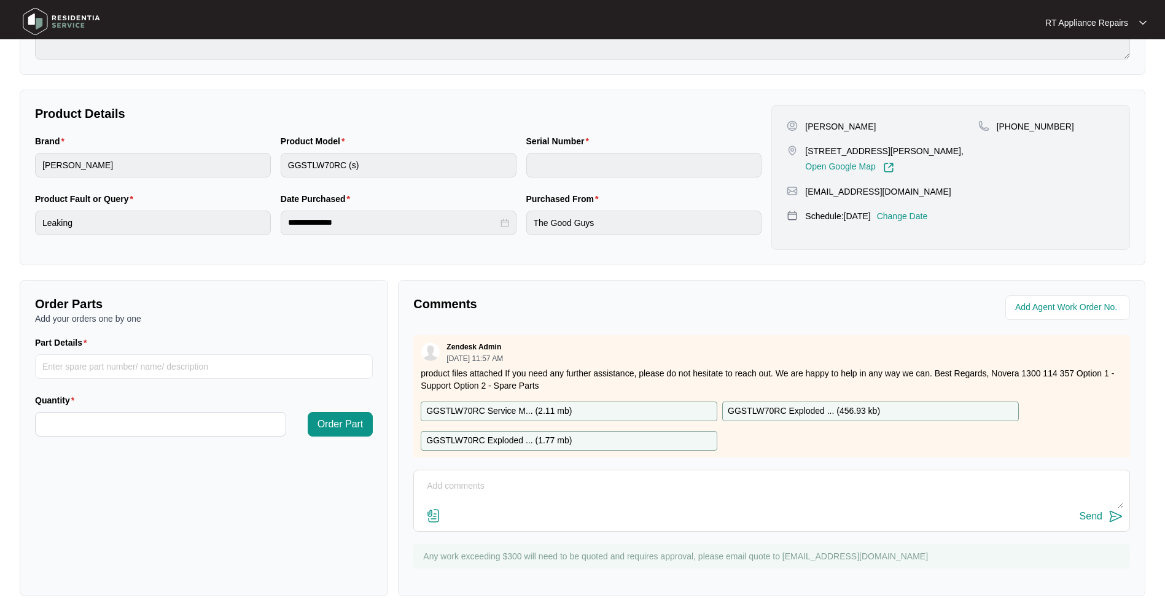
scroll to position [201, 0]
click at [449, 478] on textarea at bounding box center [771, 491] width 703 height 32
type textarea "SN: 540P385860145091D00166"
click at [1117, 515] on img at bounding box center [1116, 514] width 15 height 15
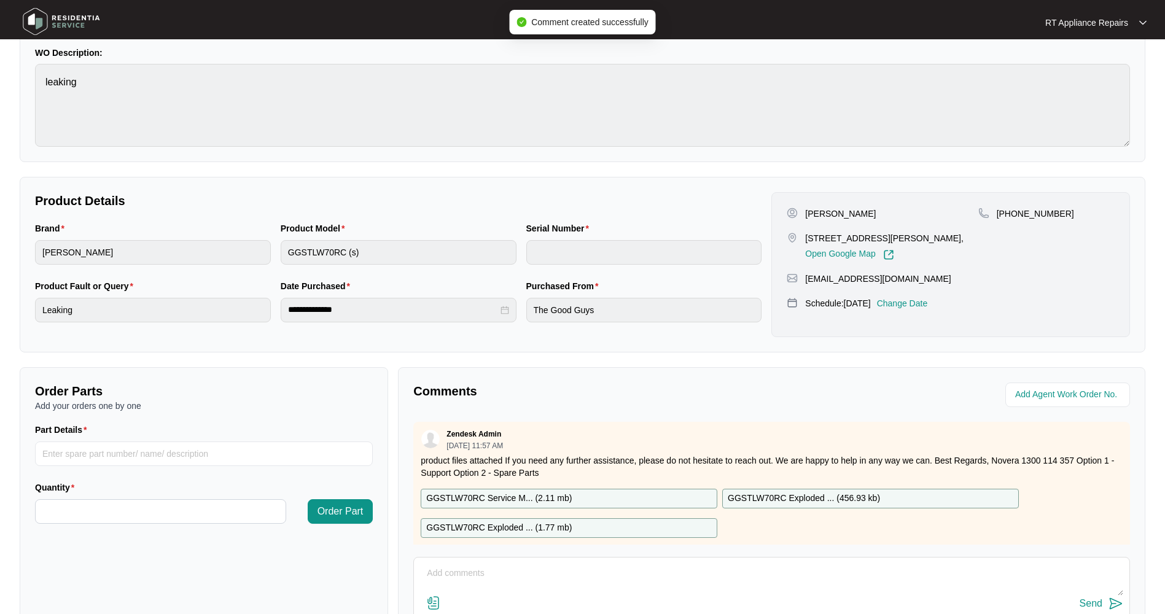
scroll to position [0, 0]
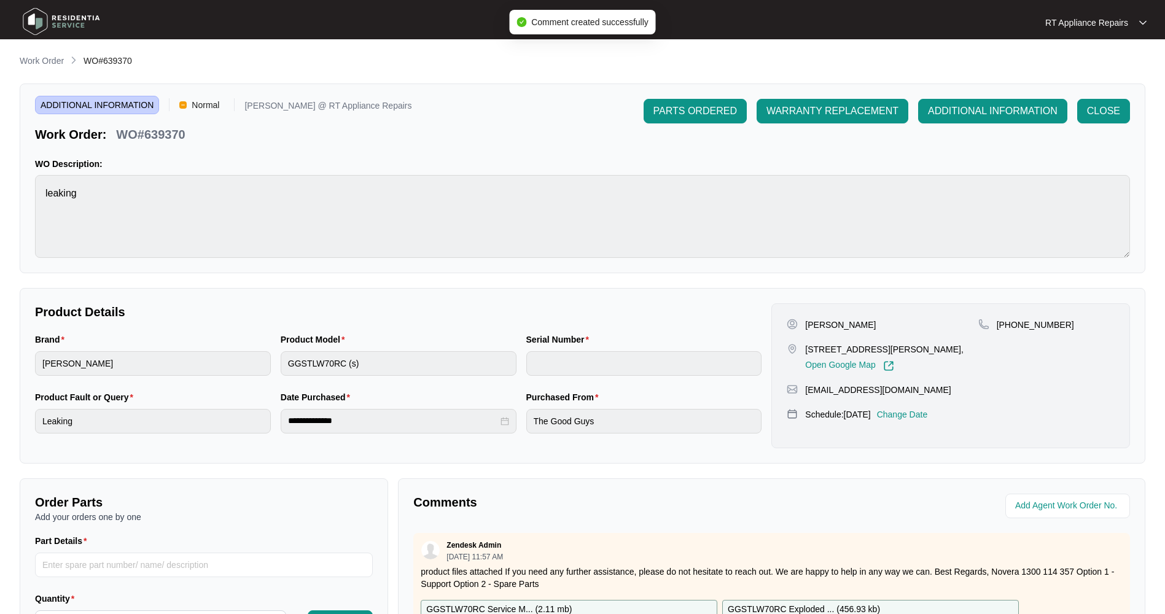
click at [1147, 25] on div "RT Appliance Repairs RT Applian..." at bounding box center [1009, 23] width 284 height 12
click at [1105, 23] on p "RT Appliance Repairs" at bounding box center [1086, 23] width 83 height 12
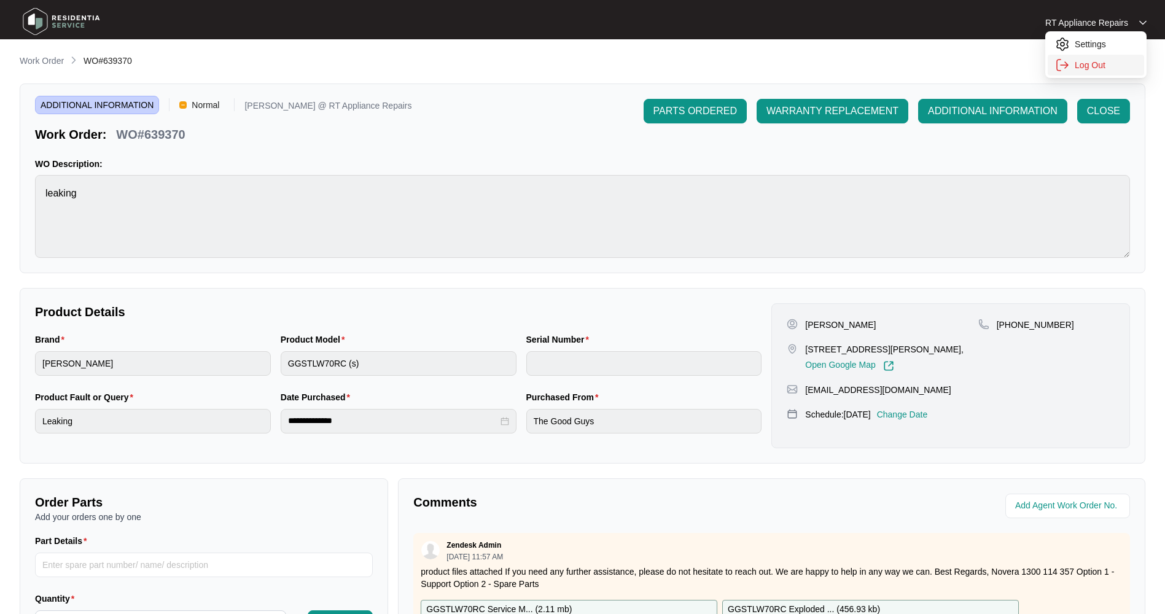
click at [1086, 64] on p "Log Out" at bounding box center [1106, 65] width 62 height 12
